Goal: Transaction & Acquisition: Purchase product/service

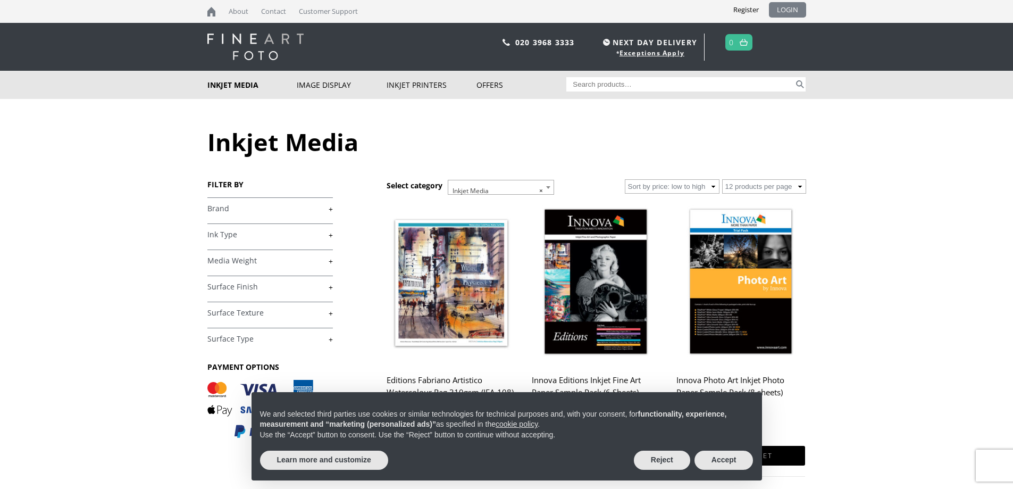
click at [790, 6] on link "LOGIN" at bounding box center [787, 9] width 37 height 15
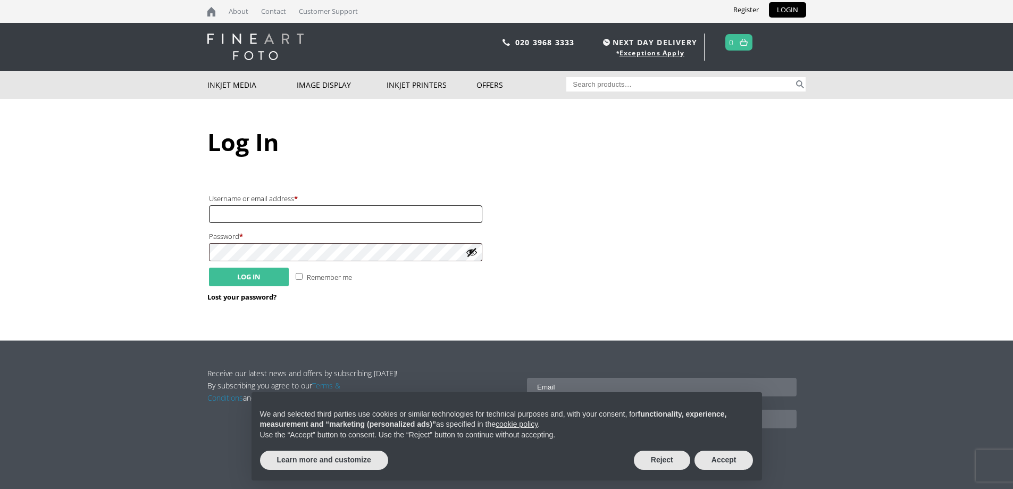
type input "[PERSON_NAME][EMAIL_ADDRESS][DOMAIN_NAME]"
click at [255, 275] on button "Log in" at bounding box center [249, 276] width 80 height 19
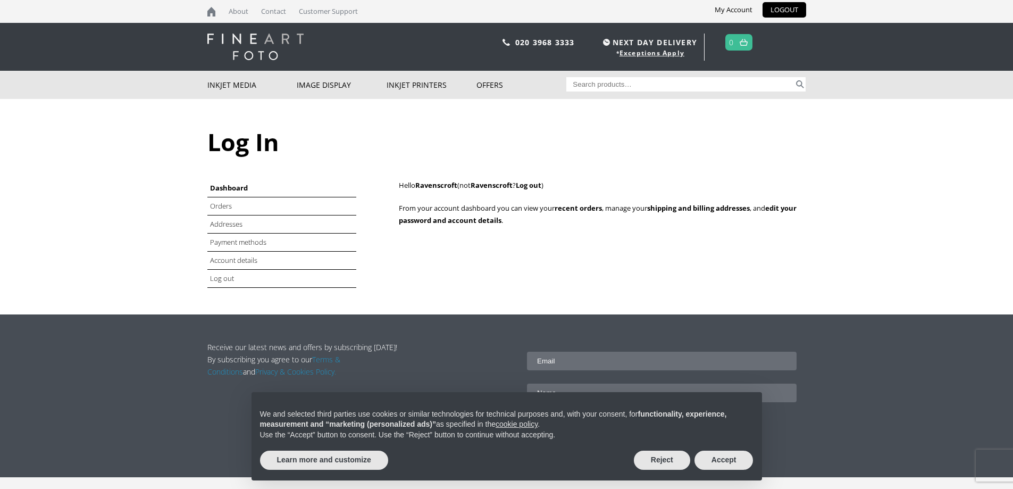
click at [746, 42] on img at bounding box center [744, 42] width 8 height 7
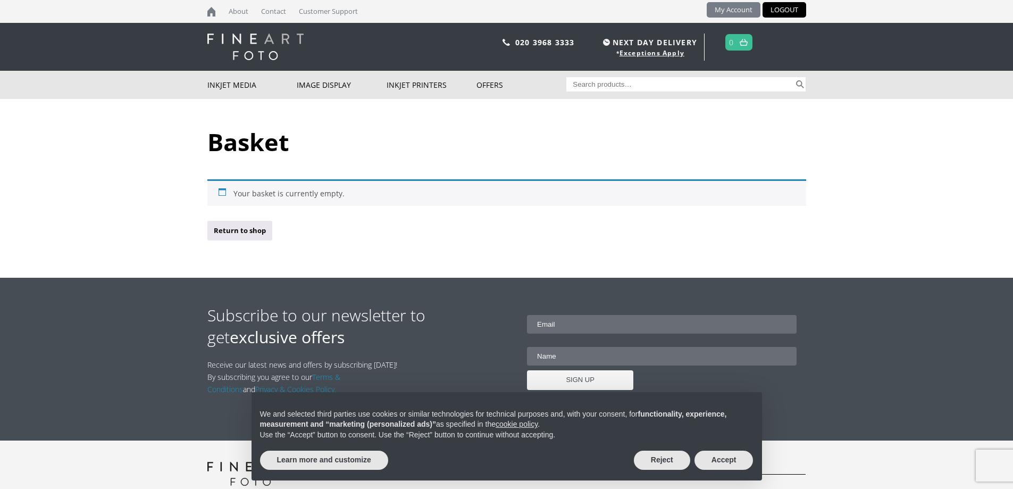
click at [733, 10] on link "My Account" at bounding box center [734, 9] width 54 height 15
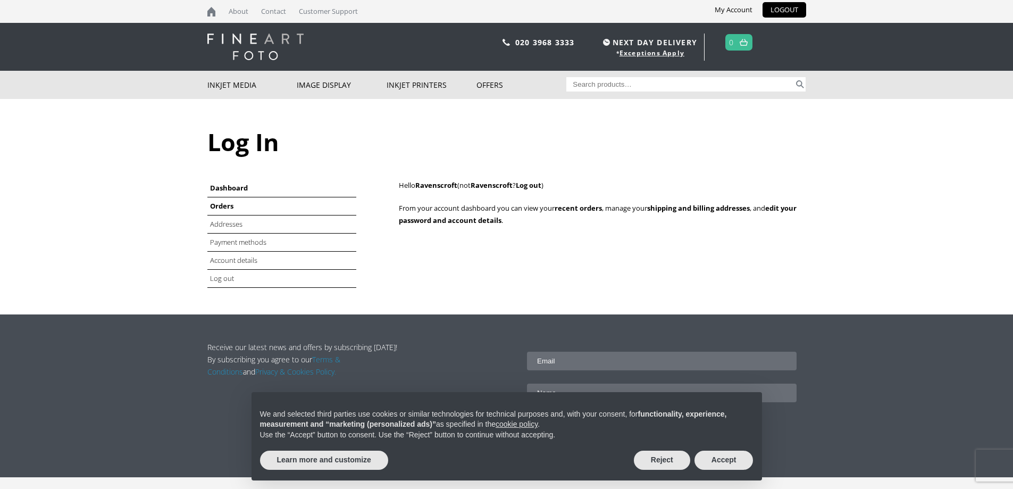
click at [222, 207] on link "Orders" at bounding box center [221, 206] width 23 height 10
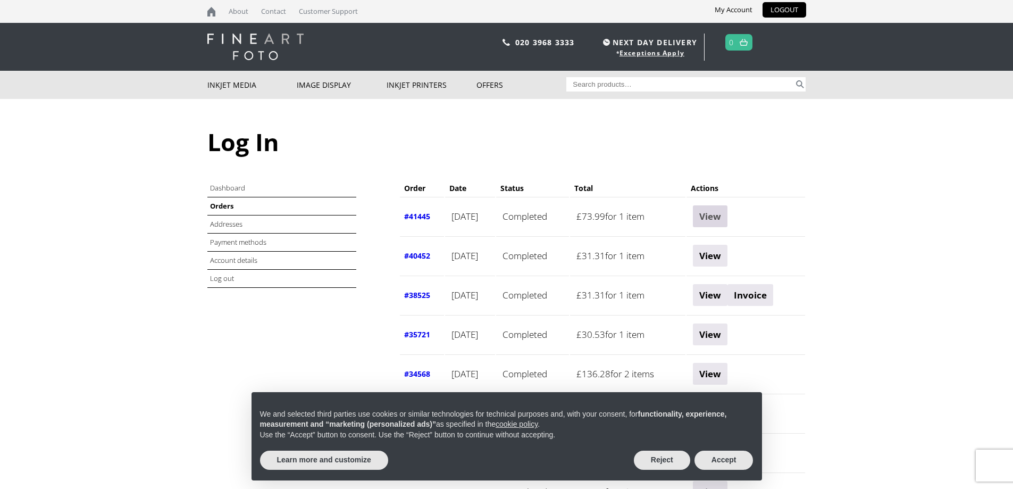
click at [724, 215] on link "View" at bounding box center [710, 216] width 35 height 22
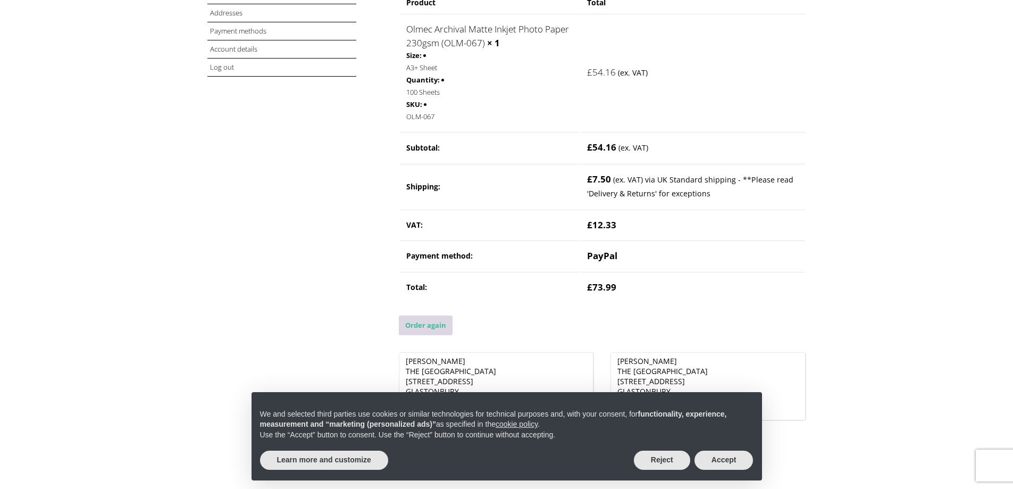
scroll to position [160, 0]
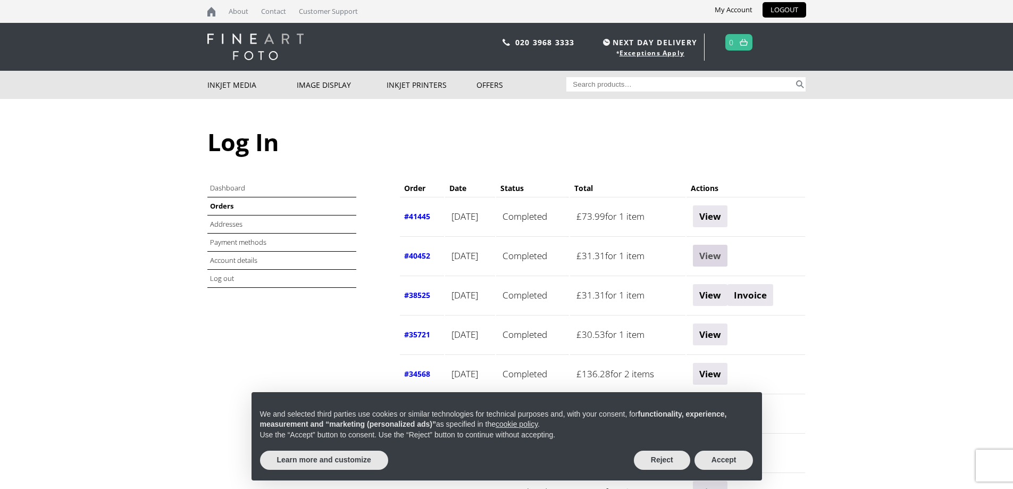
click at [727, 254] on link "View" at bounding box center [710, 256] width 35 height 22
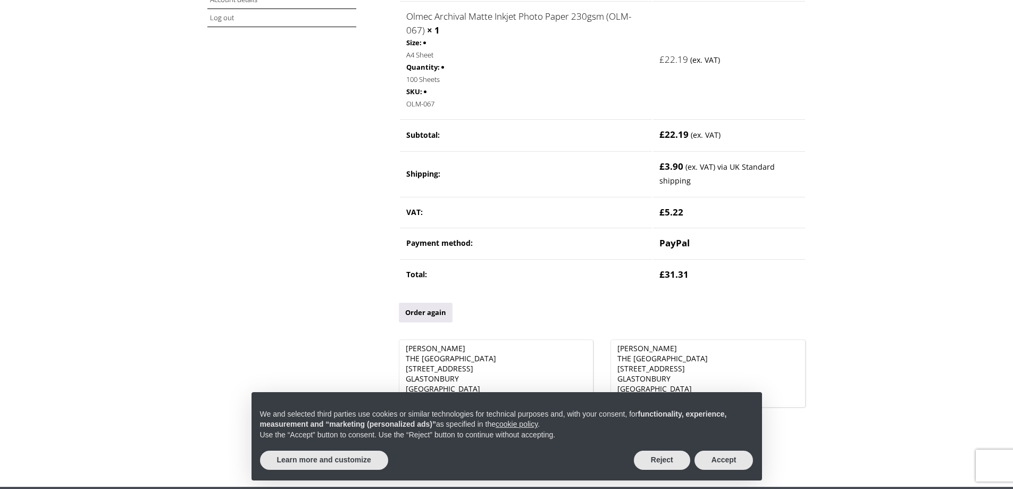
scroll to position [266, 0]
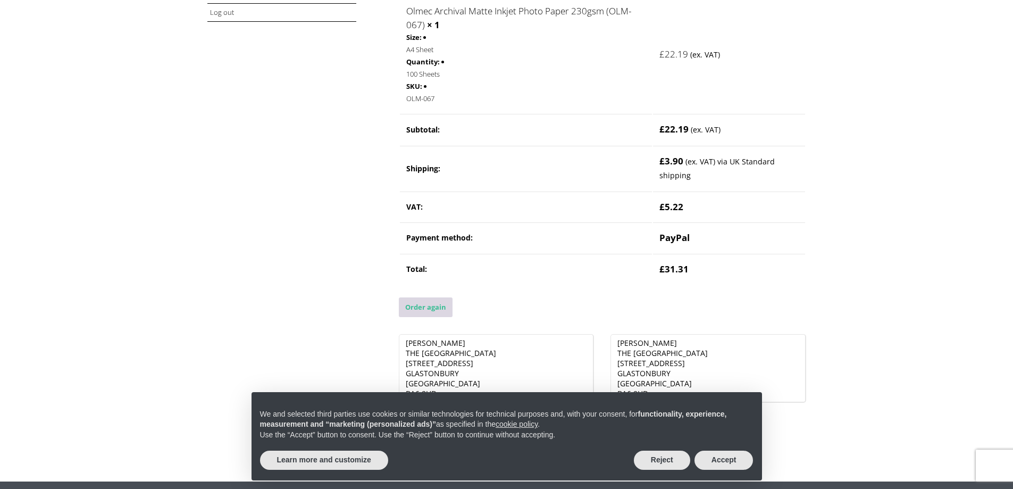
click at [413, 307] on link "Order again" at bounding box center [426, 307] width 54 height 20
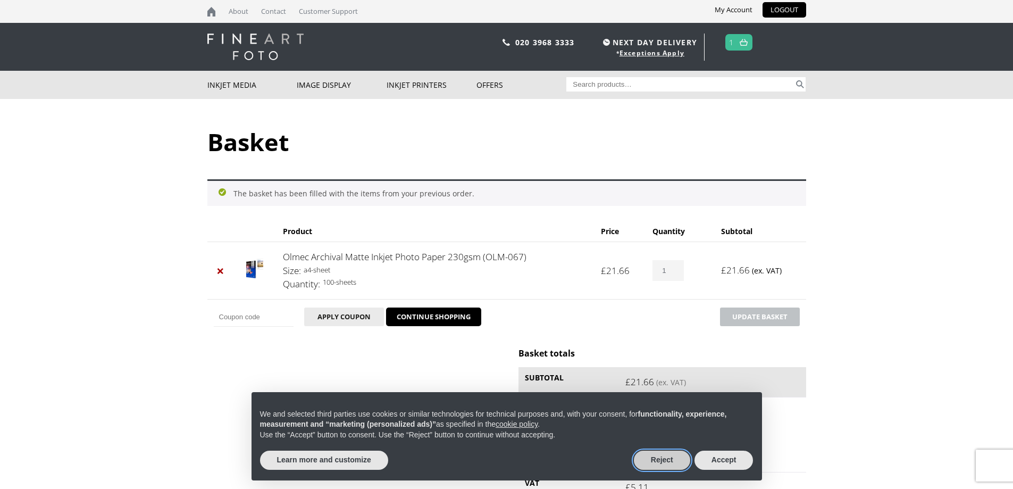
click at [651, 456] on button "Reject" at bounding box center [662, 459] width 56 height 19
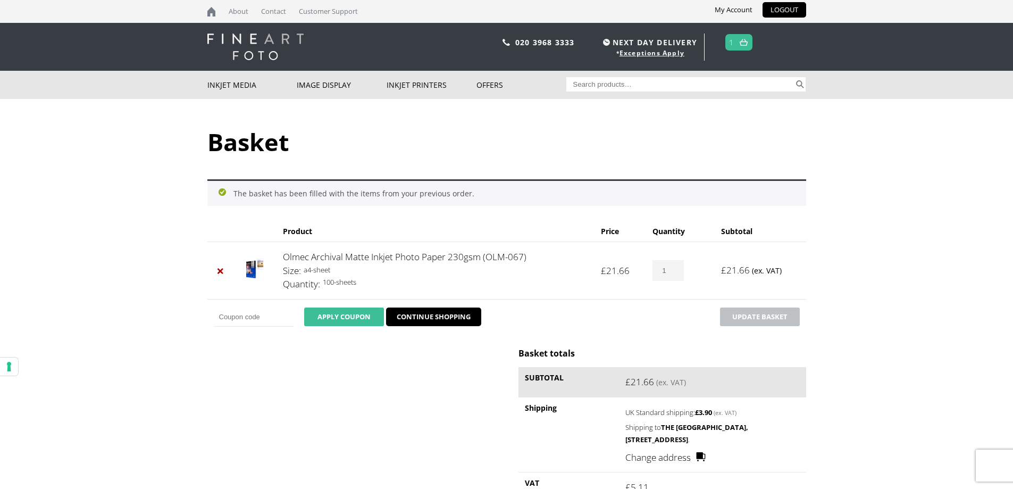
click at [345, 314] on button "Apply coupon" at bounding box center [344, 316] width 80 height 19
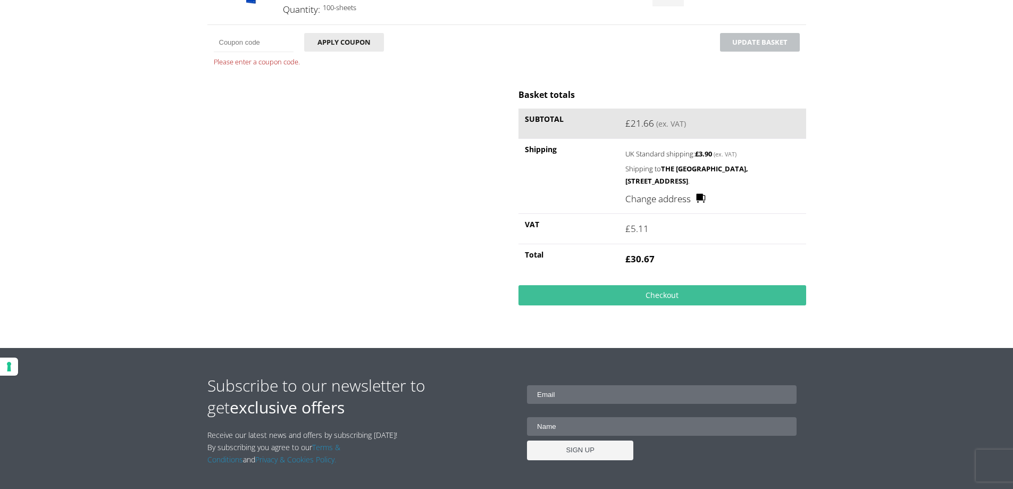
scroll to position [236, 0]
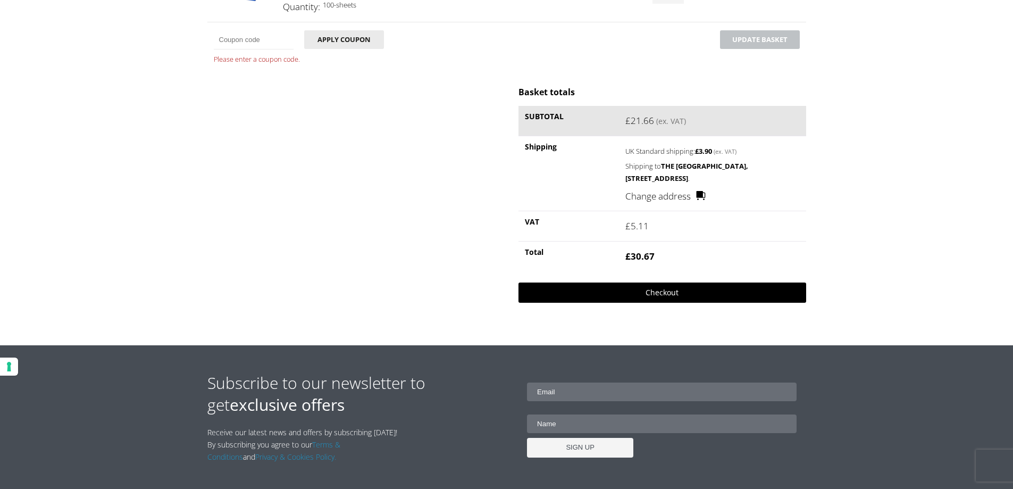
click at [659, 292] on link "Checkout" at bounding box center [661, 292] width 287 height 20
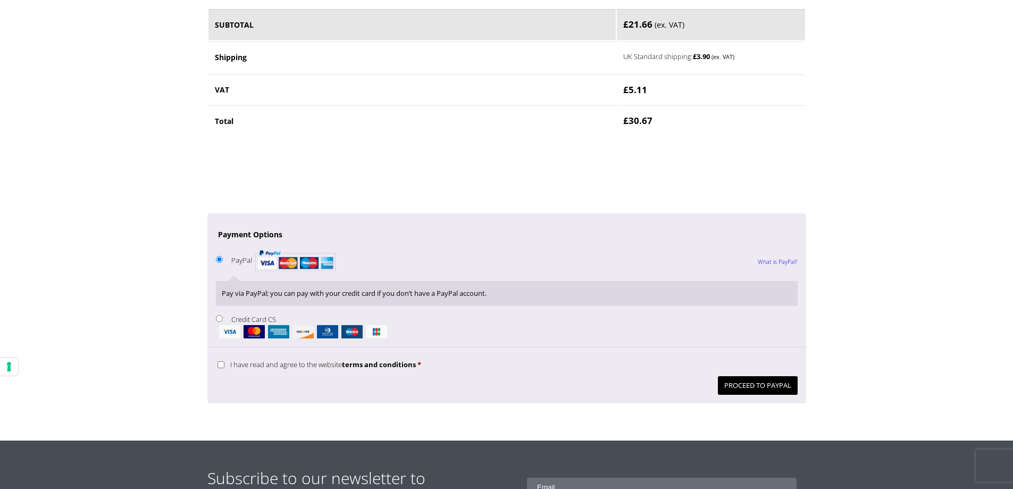
scroll to position [744, 0]
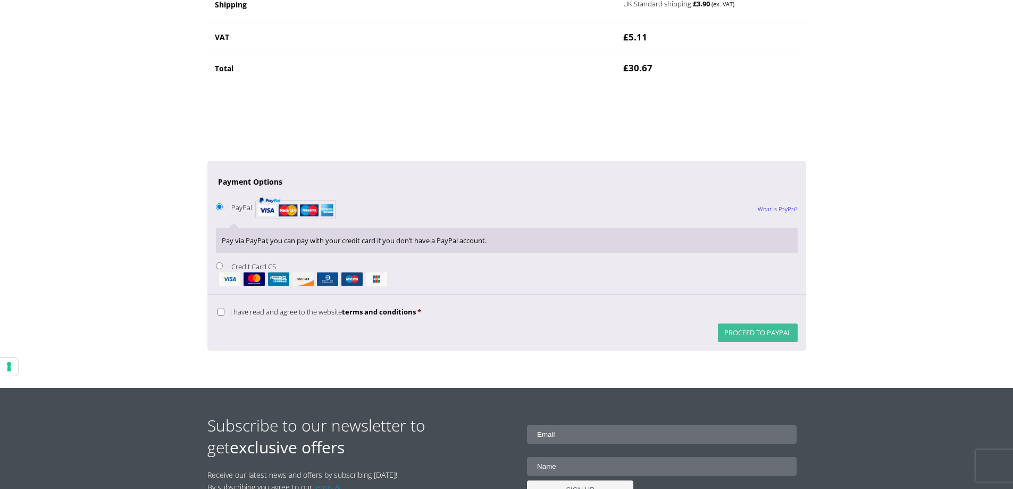
click at [751, 329] on button "Proceed to PayPal" at bounding box center [758, 332] width 80 height 19
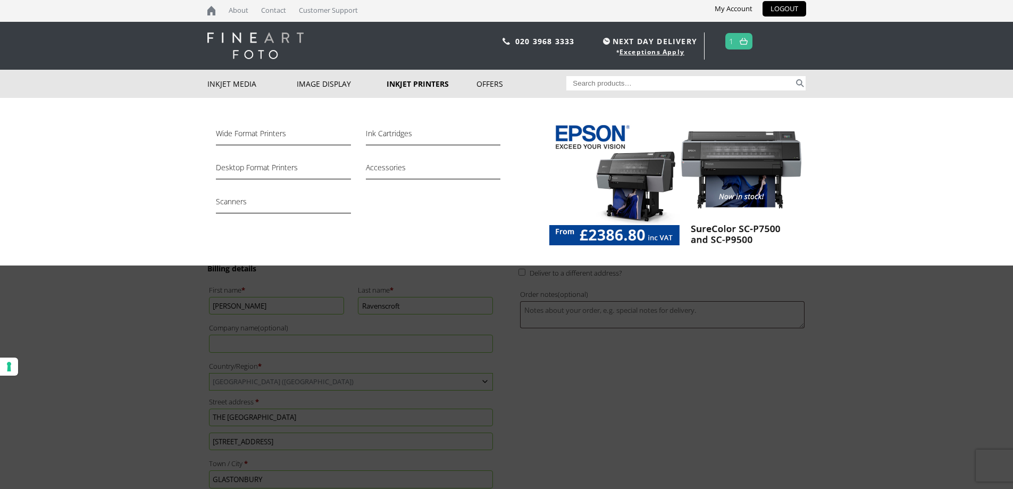
scroll to position [0, 0]
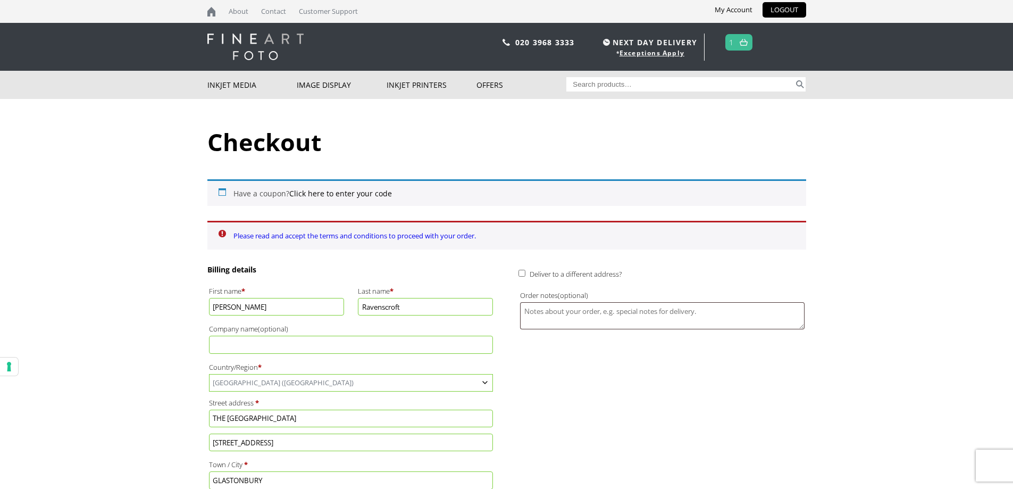
click at [223, 234] on ul "Please read and accept the terms and conditions to proceed with your order." at bounding box center [506, 235] width 599 height 29
click at [249, 234] on link "Please read and accept the terms and conditions to proceed with your order." at bounding box center [354, 236] width 242 height 10
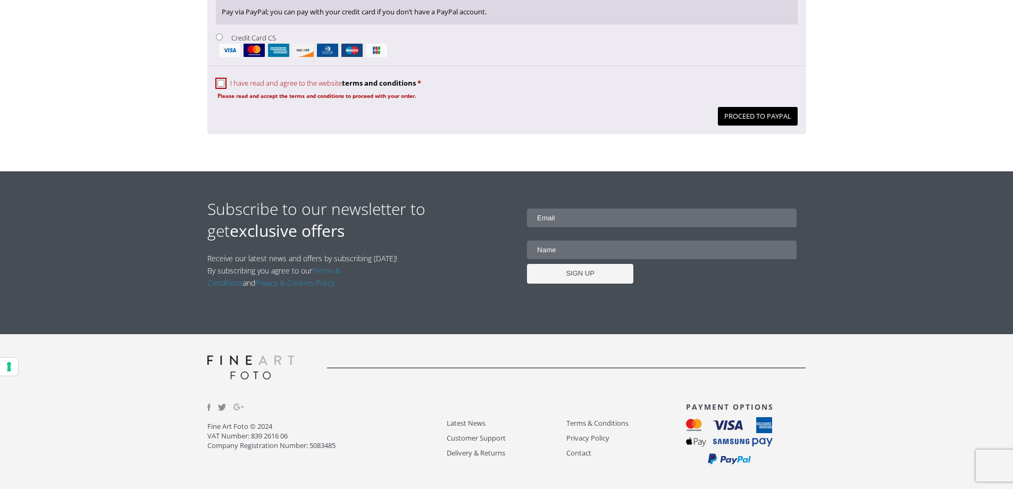
click at [222, 82] on input "I have read and agree to the website terms and conditions *" at bounding box center [220, 83] width 7 height 7
checkbox input "true"
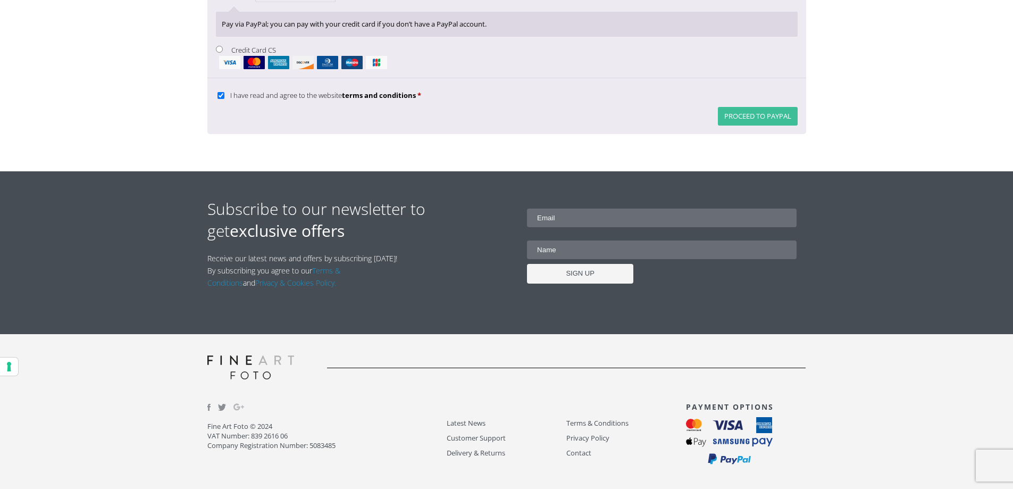
click at [732, 112] on button "Proceed to PayPal" at bounding box center [758, 116] width 80 height 19
